Goal: Use online tool/utility: Use online tool/utility

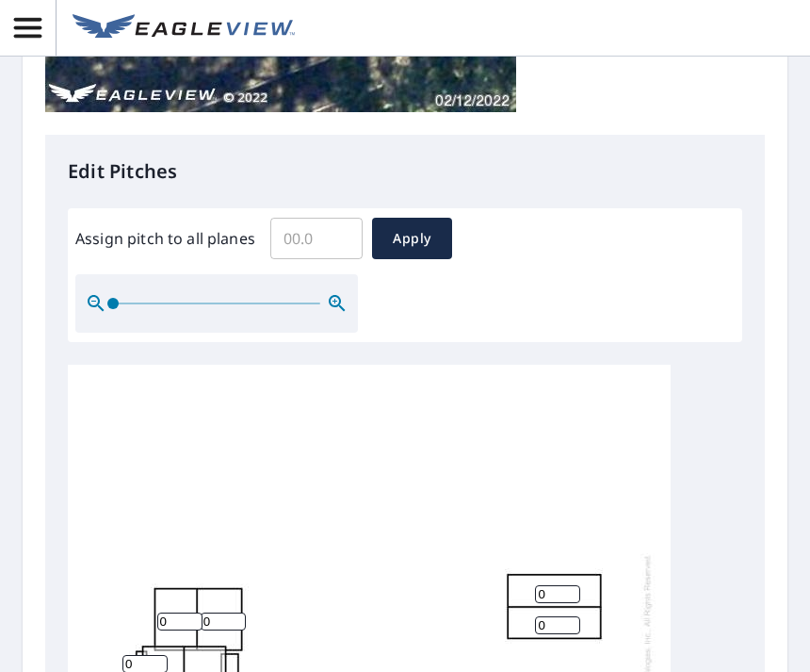
scroll to position [648, 0]
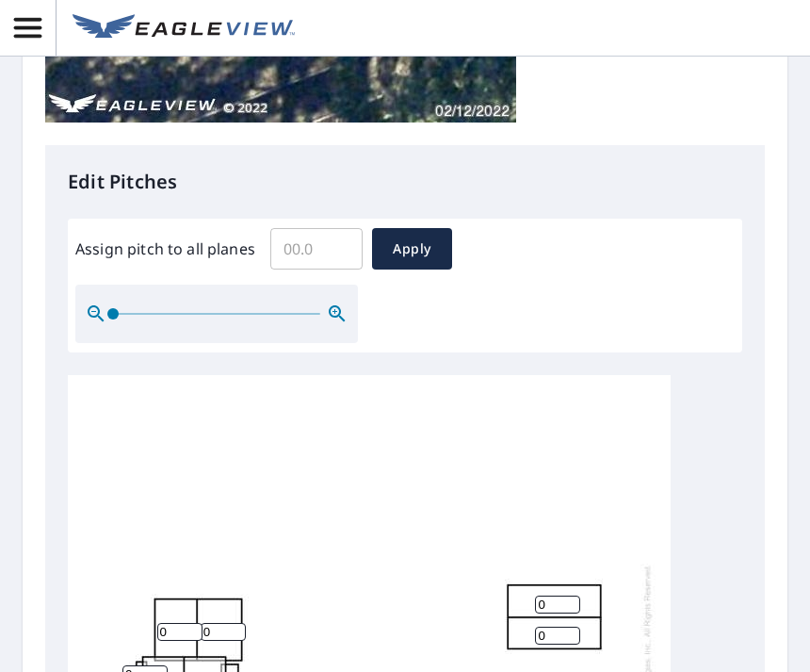
click at [321, 246] on input "Assign pitch to all planes" at bounding box center [316, 248] width 92 height 53
type input "6"
click at [425, 243] on span "Apply" at bounding box center [412, 249] width 50 height 24
type input "6"
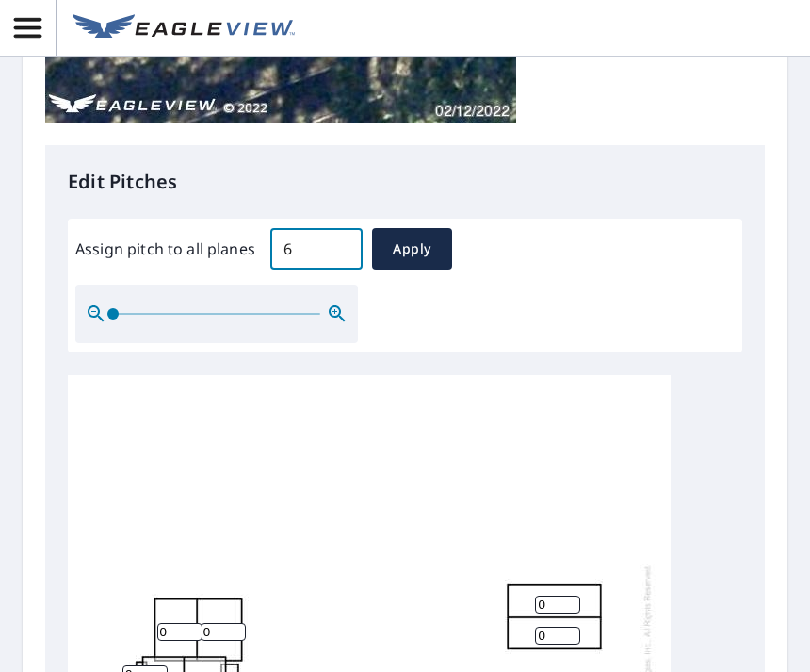
type input "6"
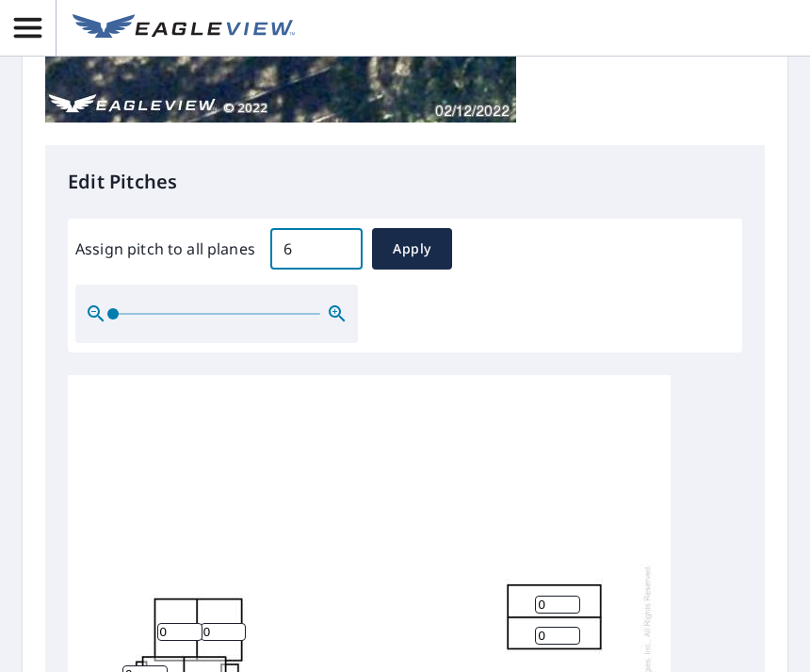
type input "6"
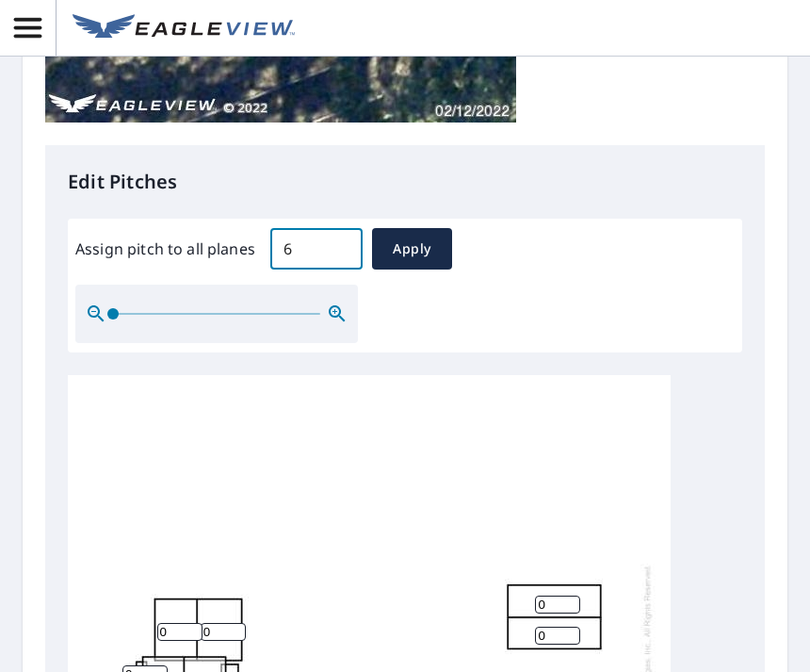
type input "6"
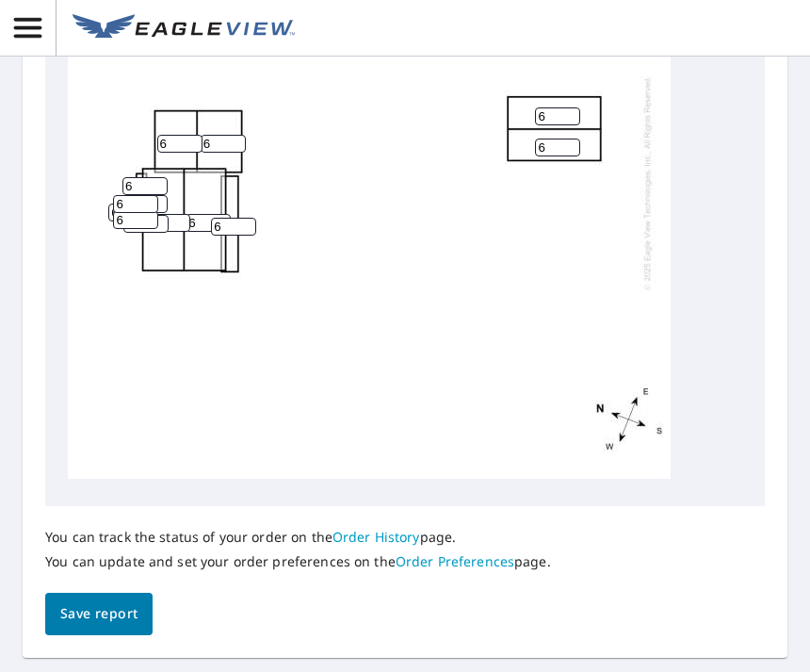
scroll to position [1130, 0]
click at [109, 605] on span "Save report" at bounding box center [98, 615] width 77 height 24
